Goal: Task Accomplishment & Management: Manage account settings

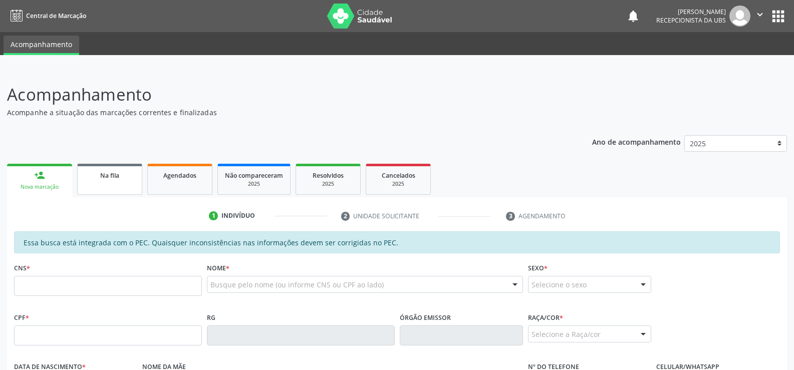
click at [118, 177] on span "Na fila" at bounding box center [109, 175] width 19 height 9
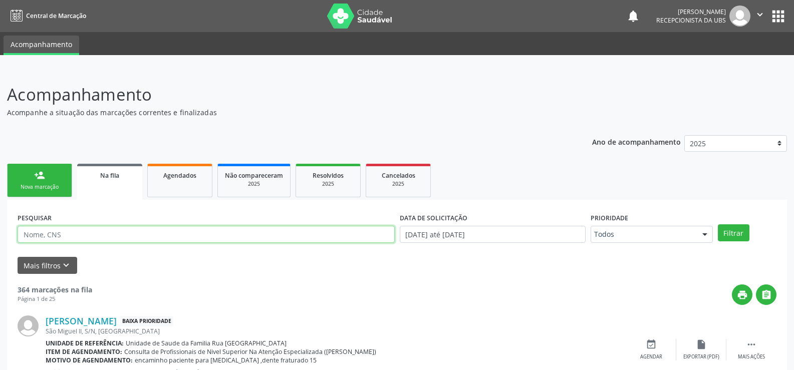
click at [177, 235] on input "text" at bounding box center [206, 234] width 377 height 17
type input "702802189444563"
click at [718, 224] on button "Filtrar" at bounding box center [734, 232] width 32 height 17
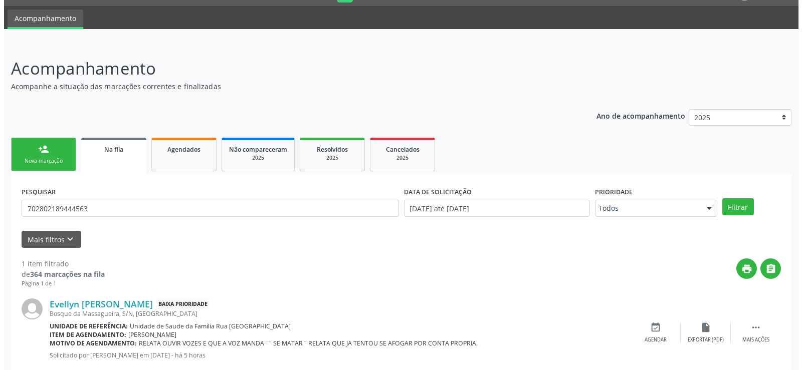
scroll to position [51, 0]
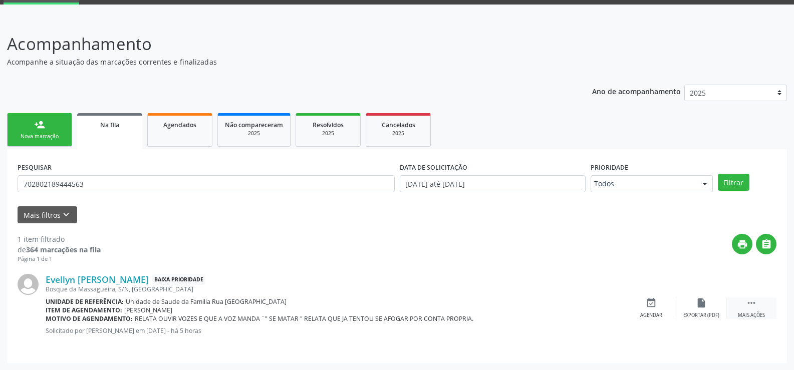
click at [754, 308] on icon "" at bounding box center [751, 303] width 11 height 11
click at [649, 314] on div "Cancelar" at bounding box center [651, 315] width 24 height 7
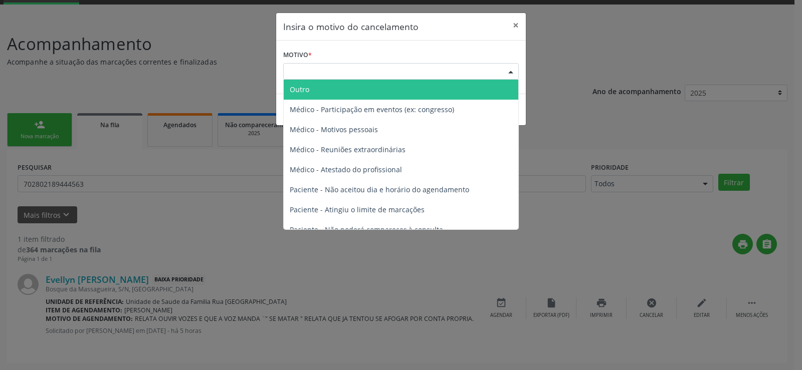
click at [364, 66] on div "Escolha o motivo" at bounding box center [400, 71] width 235 height 17
click at [355, 90] on span "Outro" at bounding box center [401, 90] width 234 height 20
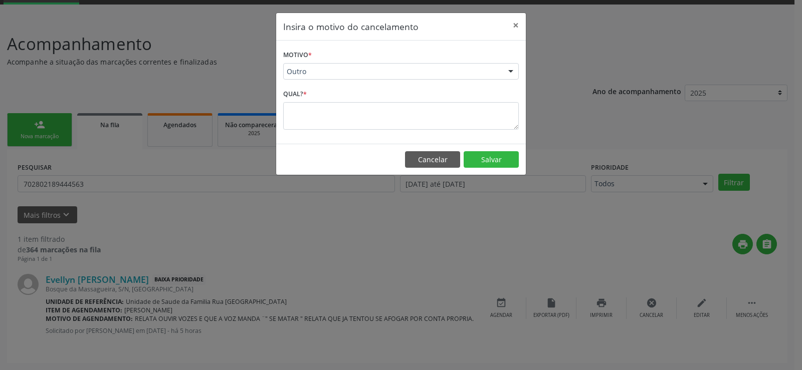
click at [337, 130] on div "Motivo * Outro Outro Médico - Participação em eventos (ex: congresso) Médico - …" at bounding box center [400, 92] width 249 height 103
click at [329, 115] on textarea at bounding box center [400, 116] width 235 height 28
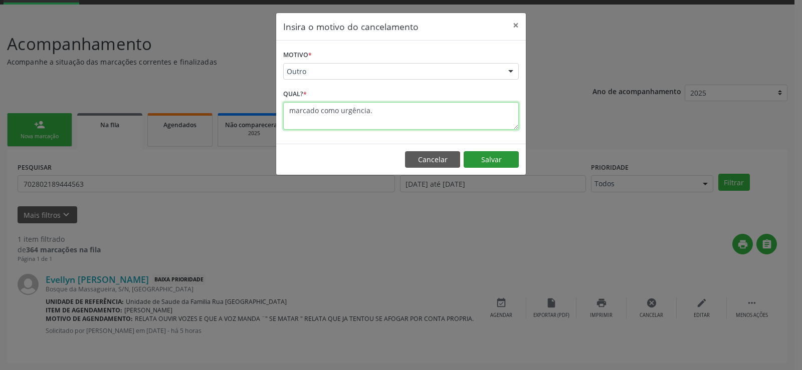
type textarea "marcado como urgência."
click at [493, 160] on button "Salvar" at bounding box center [490, 159] width 55 height 17
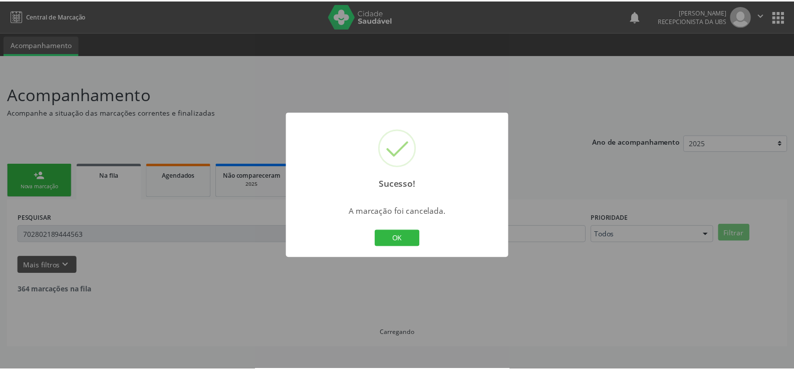
scroll to position [0, 0]
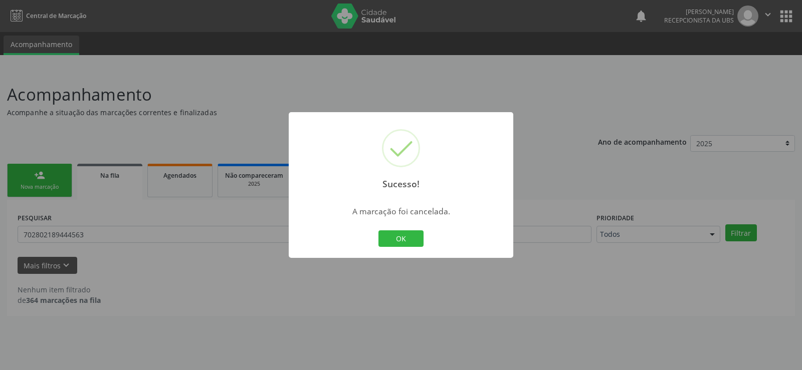
click at [161, 234] on div "Sucesso! × A marcação foi cancelada. OK Cancel" at bounding box center [401, 185] width 802 height 370
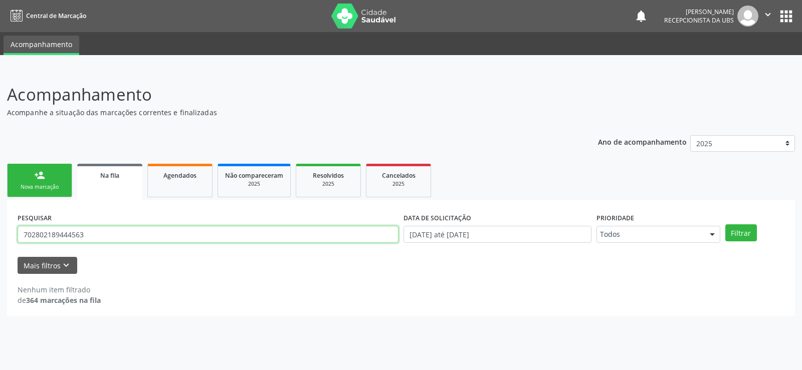
click at [161, 234] on input "702802189444563" at bounding box center [208, 234] width 381 height 17
type input "7"
click at [47, 235] on input "text" at bounding box center [208, 234] width 381 height 17
type input "701206056821510"
click at [725, 224] on button "Filtrar" at bounding box center [741, 232] width 32 height 17
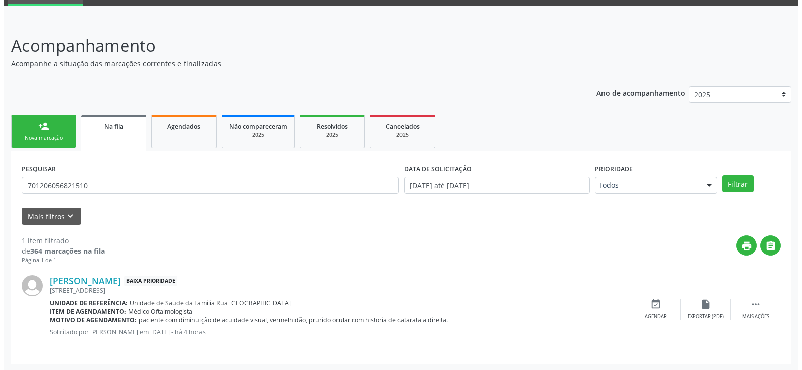
scroll to position [51, 0]
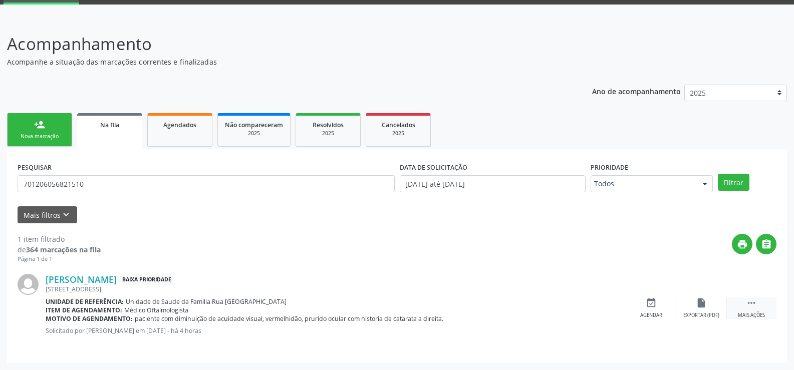
click at [746, 314] on div "Mais ações" at bounding box center [751, 315] width 27 height 7
click at [656, 313] on div "Cancelar" at bounding box center [651, 315] width 24 height 7
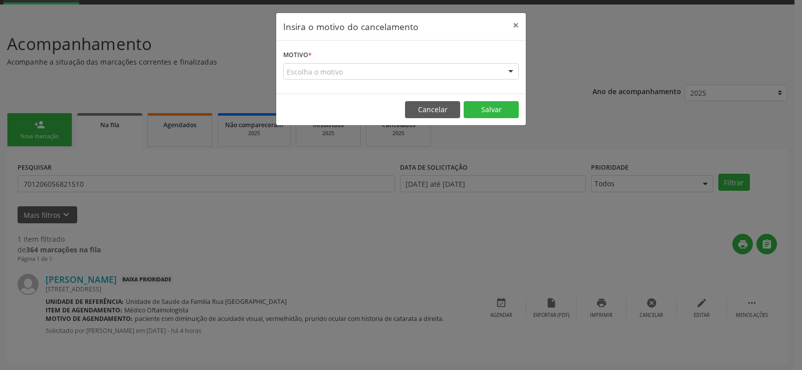
click at [327, 67] on div "Escolha o motivo" at bounding box center [400, 71] width 235 height 17
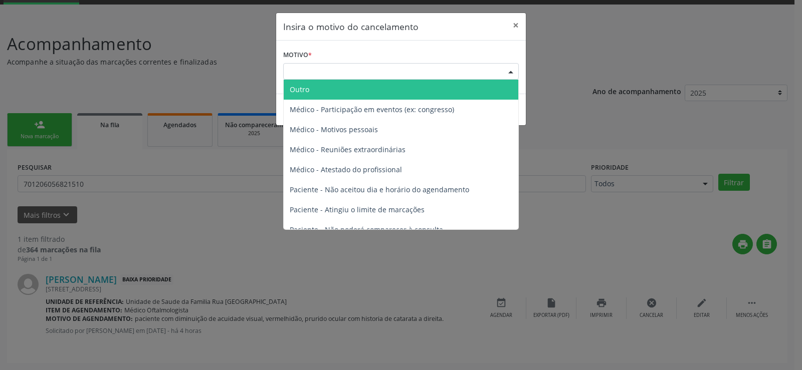
click at [324, 98] on span "Outro" at bounding box center [401, 90] width 234 height 20
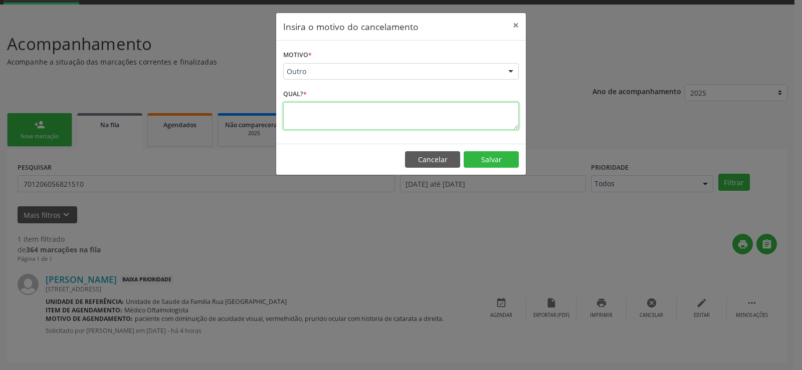
click at [320, 116] on textarea at bounding box center [400, 116] width 235 height 28
type textarea "marcado como urgência."
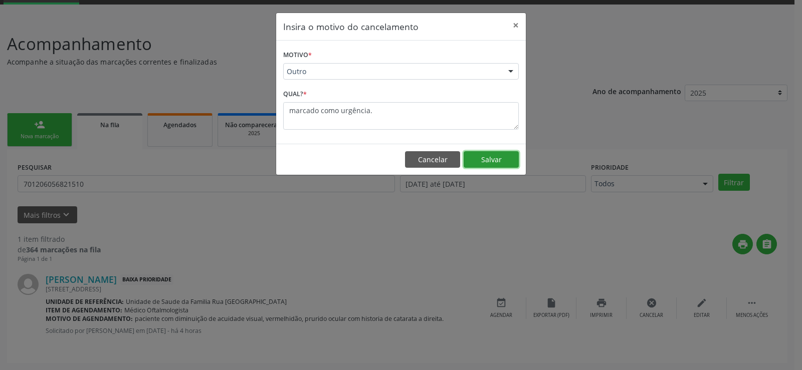
click at [496, 159] on button "Salvar" at bounding box center [490, 159] width 55 height 17
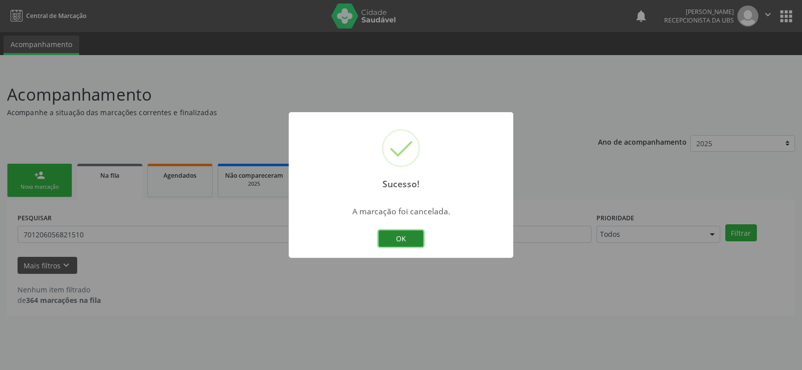
click at [395, 244] on button "OK" at bounding box center [400, 238] width 45 height 17
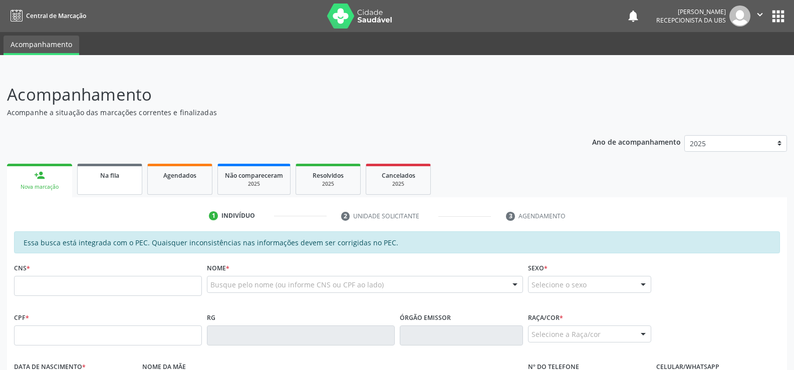
click at [111, 180] on link "Na fila" at bounding box center [109, 179] width 65 height 31
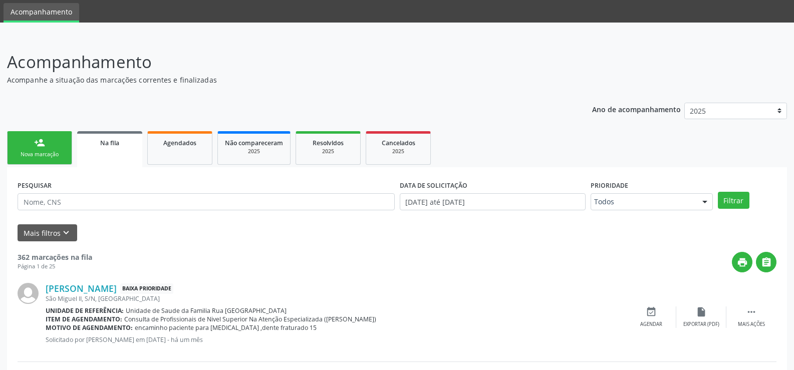
scroll to position [50, 0]
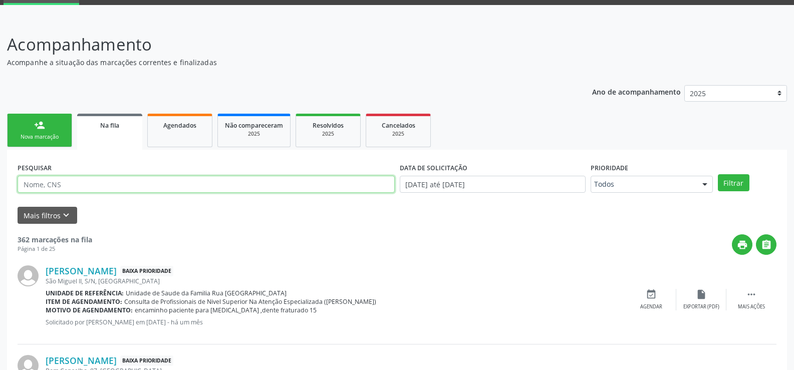
click at [157, 191] on input "text" at bounding box center [206, 184] width 377 height 17
type input "702005867109489"
click at [718, 174] on button "Filtrar" at bounding box center [734, 182] width 32 height 17
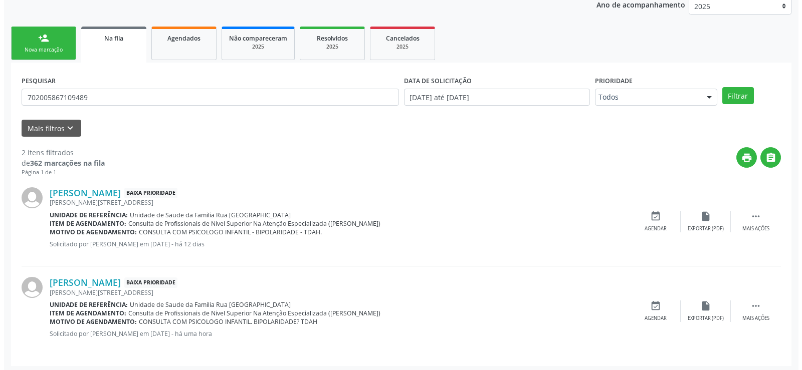
scroll to position [140, 0]
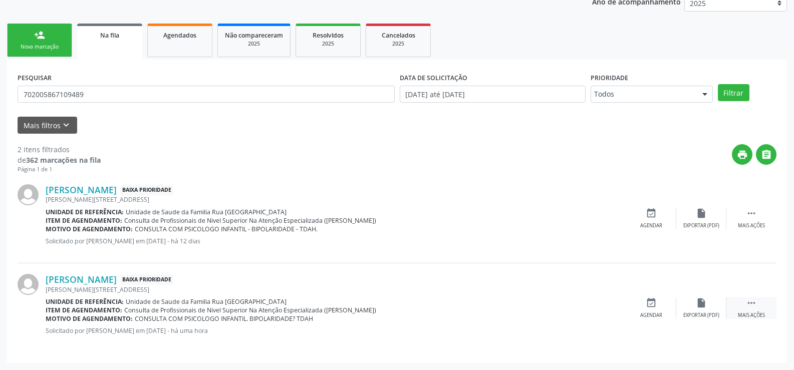
click at [747, 307] on icon "" at bounding box center [751, 303] width 11 height 11
click at [654, 316] on div "Cancelar" at bounding box center [651, 315] width 24 height 7
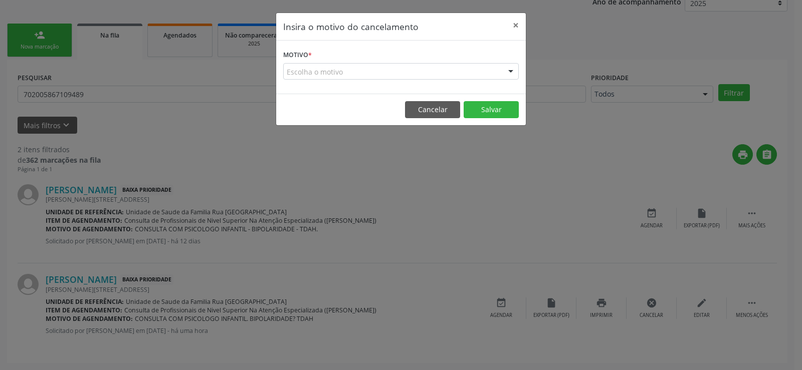
click at [406, 73] on div "Escolha o motivo" at bounding box center [400, 71] width 235 height 17
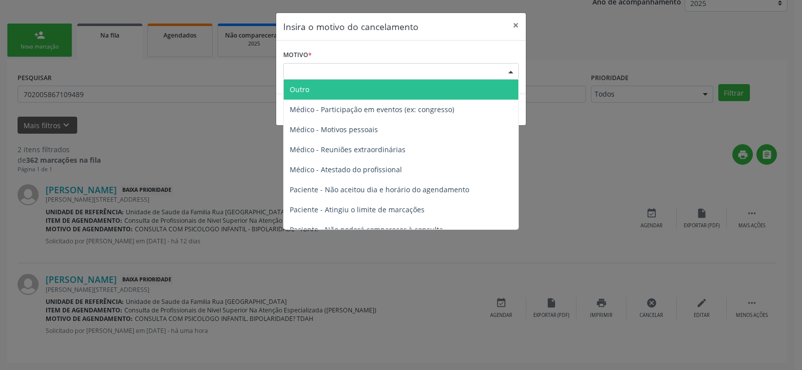
click at [341, 90] on span "Outro" at bounding box center [401, 90] width 234 height 20
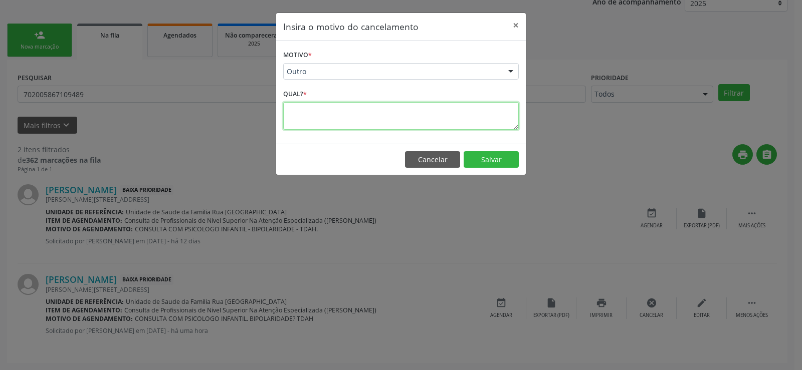
click at [347, 119] on textarea at bounding box center [400, 116] width 235 height 28
type textarea "duplicado"
click at [484, 163] on button "Salvar" at bounding box center [490, 159] width 55 height 17
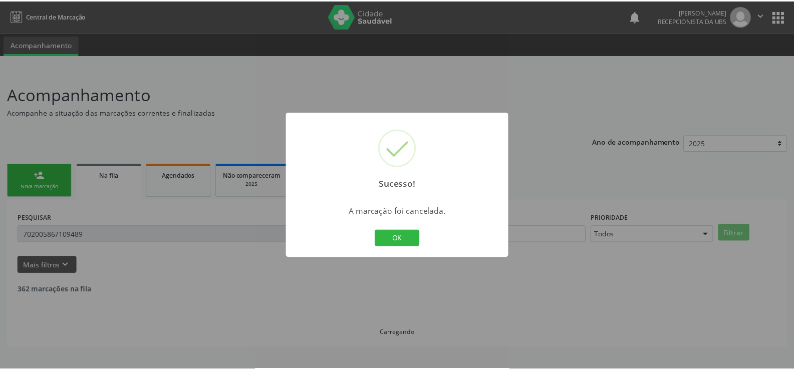
scroll to position [0, 0]
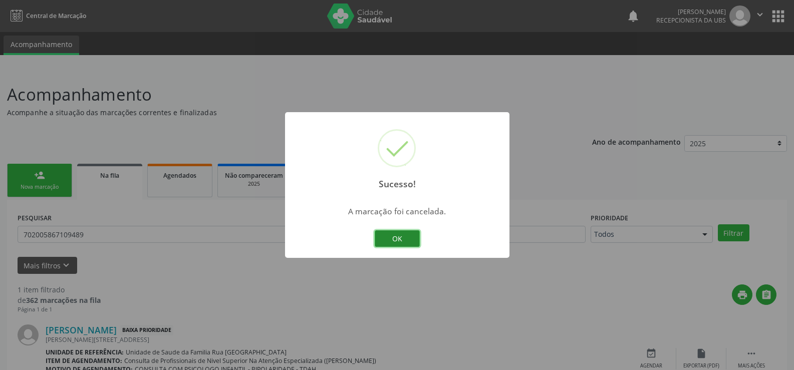
click at [399, 235] on button "OK" at bounding box center [397, 238] width 45 height 17
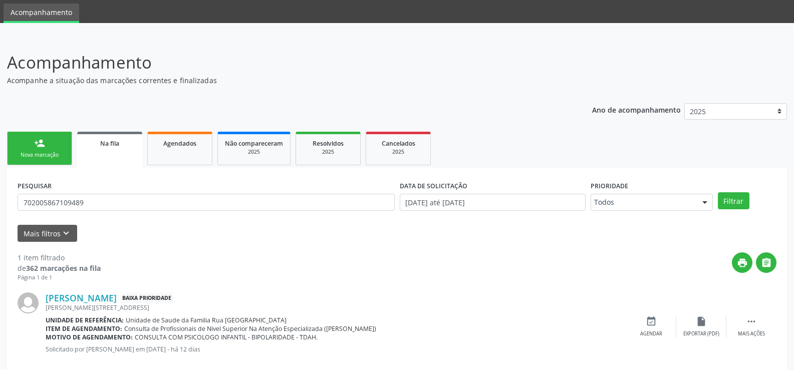
scroll to position [51, 0]
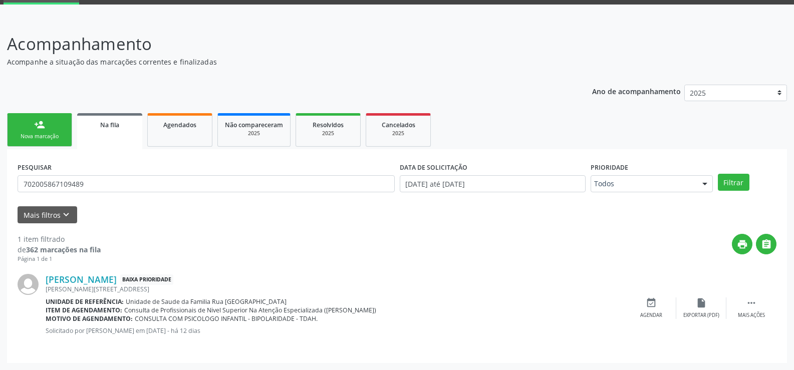
click at [60, 140] on div "Nova marcação" at bounding box center [40, 137] width 50 height 8
